Goal: Task Accomplishment & Management: Manage account settings

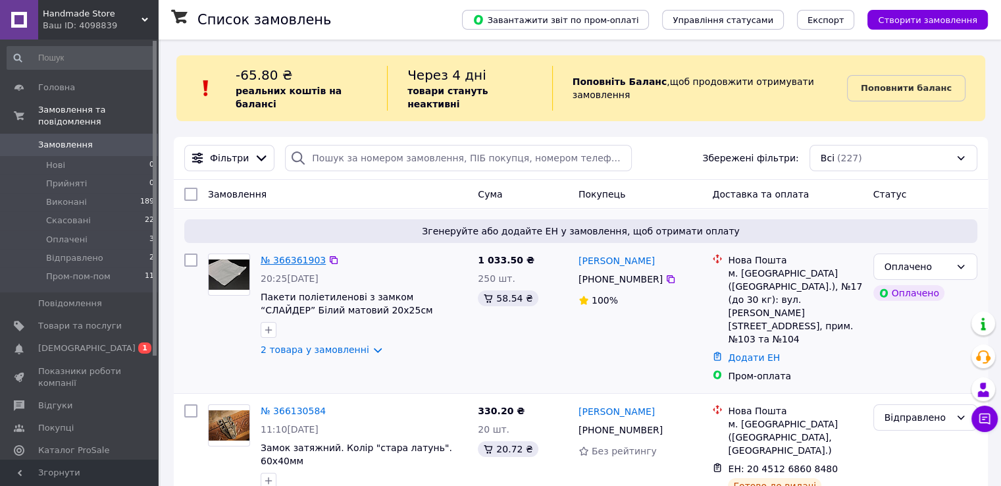
click at [296, 255] on link "№ 366361903" at bounding box center [293, 260] width 65 height 11
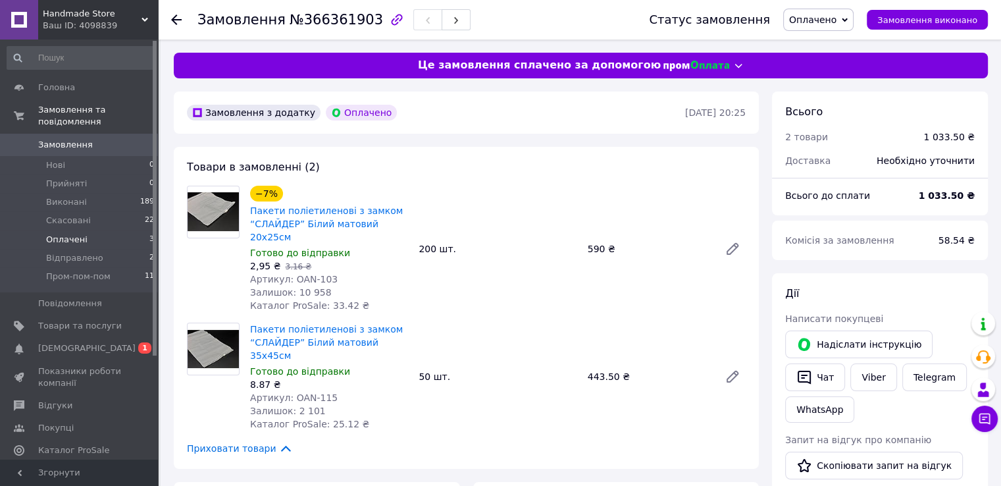
click at [71, 234] on span "Оплачені" at bounding box center [66, 240] width 41 height 12
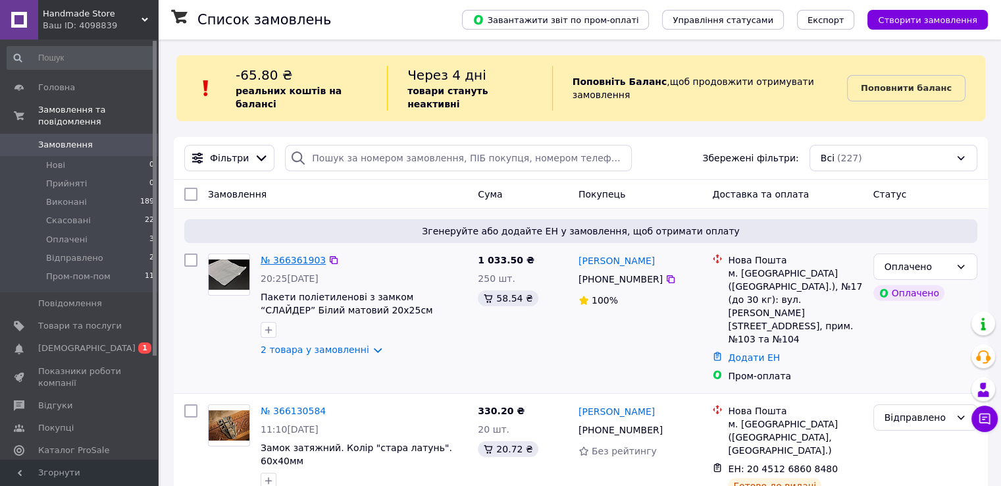
click at [276, 255] on link "№ 366361903" at bounding box center [293, 260] width 65 height 11
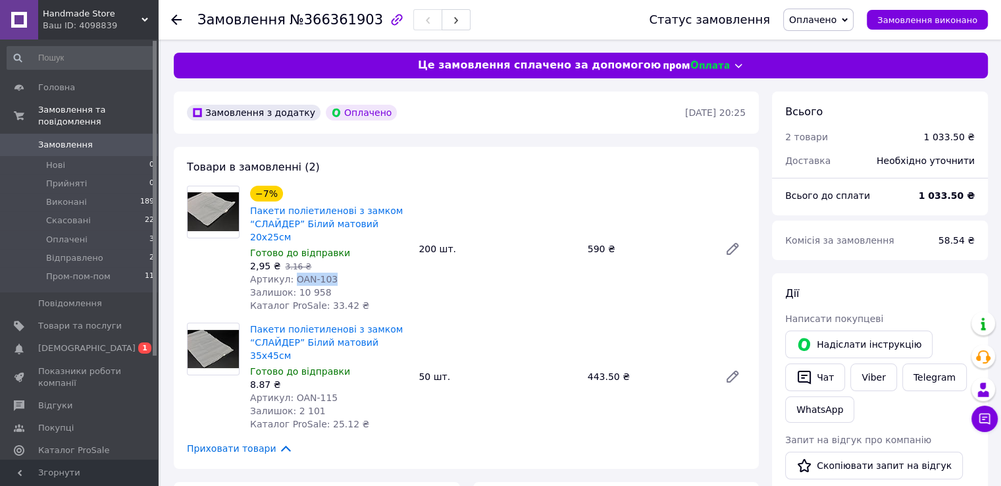
drag, startPoint x: 326, startPoint y: 267, endPoint x: 290, endPoint y: 267, distance: 35.5
click at [290, 274] on span "Артикул: OAN-103" at bounding box center [294, 279] width 88 height 11
copy span "OAN-103"
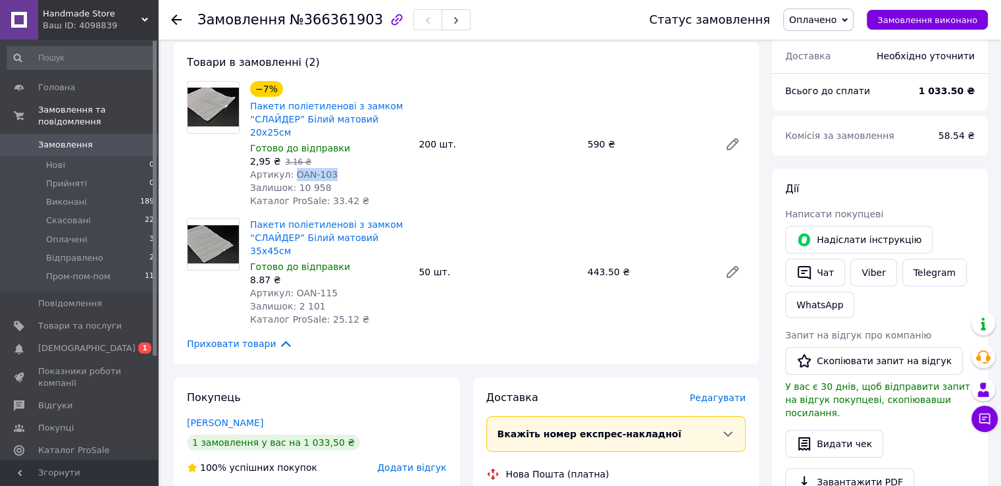
scroll to position [117, 0]
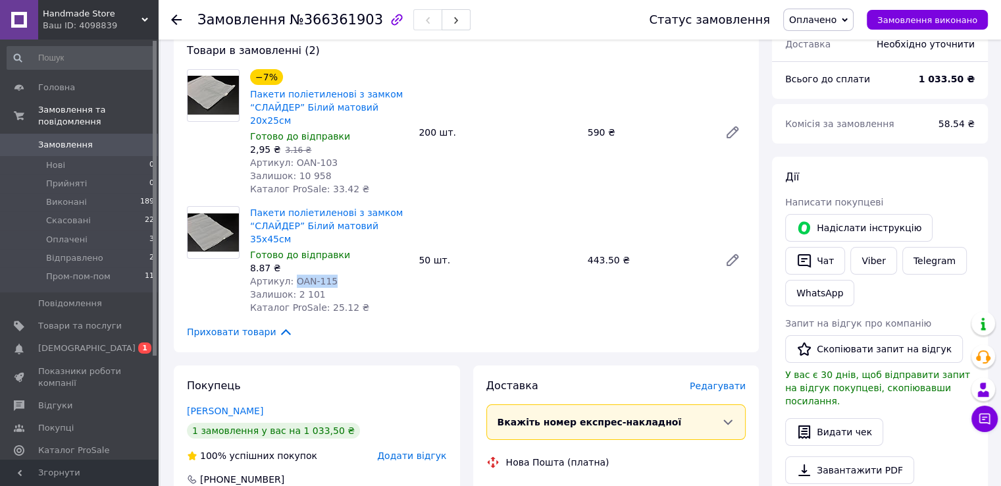
drag, startPoint x: 326, startPoint y: 256, endPoint x: 293, endPoint y: 256, distance: 32.9
click at [288, 276] on span "Артикул: OAN-115" at bounding box center [294, 281] width 88 height 11
copy span "OAN-115"
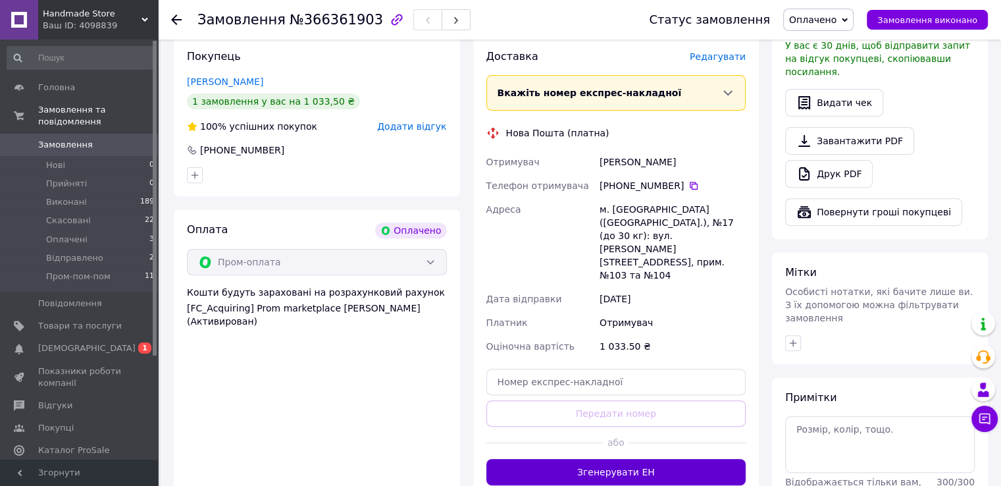
click at [626, 459] on button "Згенерувати ЕН" at bounding box center [616, 472] width 260 height 26
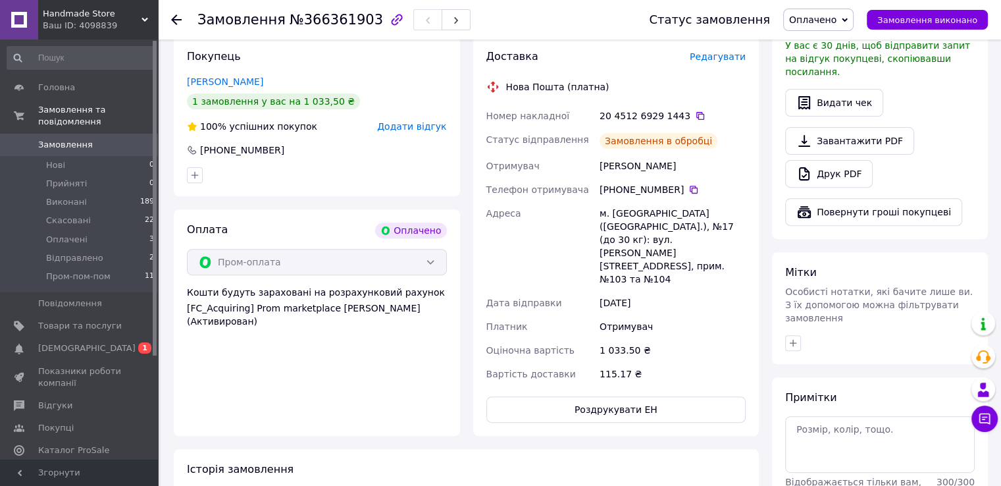
click at [690, 186] on icon at bounding box center [694, 190] width 8 height 8
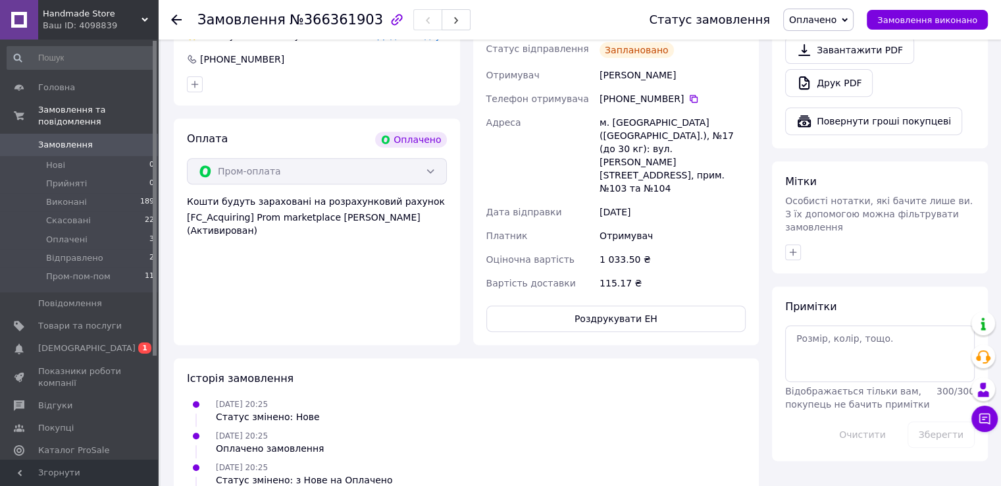
scroll to position [544, 0]
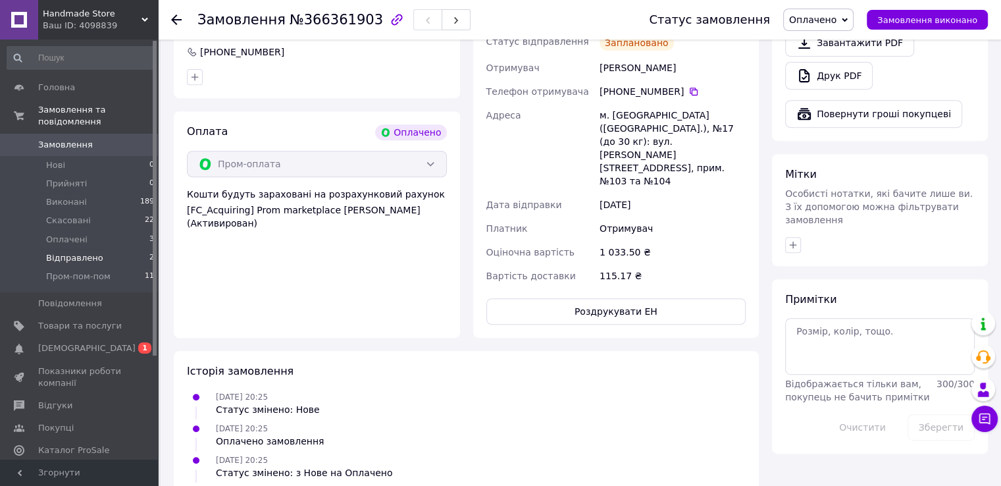
click at [80, 252] on span "Відправлено" at bounding box center [74, 258] width 57 height 12
